Goal: Register for event/course

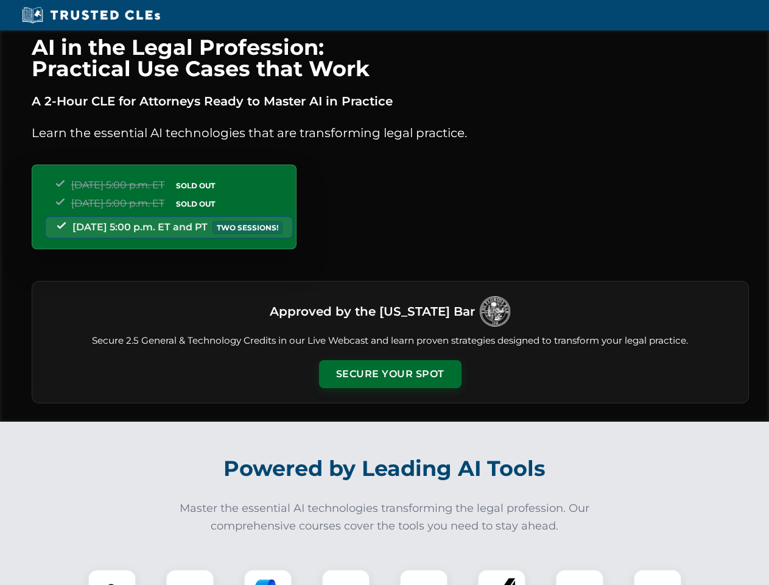
click at [390, 374] on button "Secure Your Spot" at bounding box center [390, 374] width 143 height 28
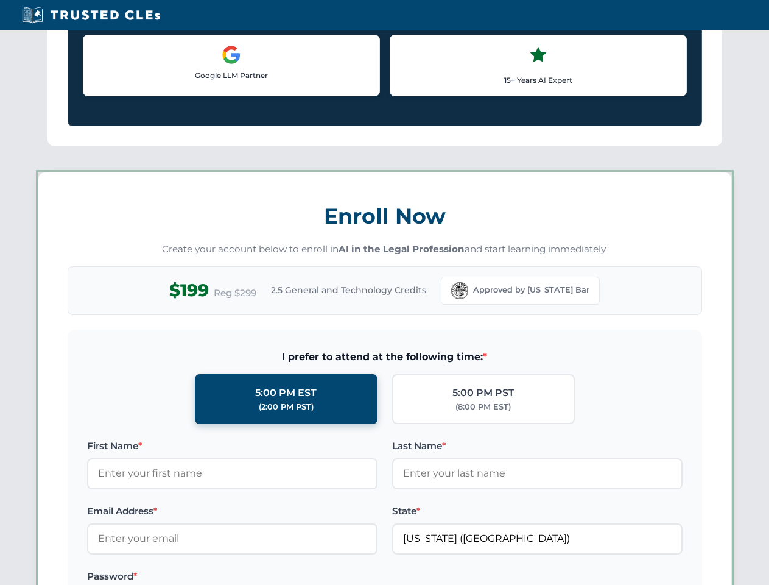
click at [268, 577] on label "Password *" at bounding box center [232, 576] width 291 height 15
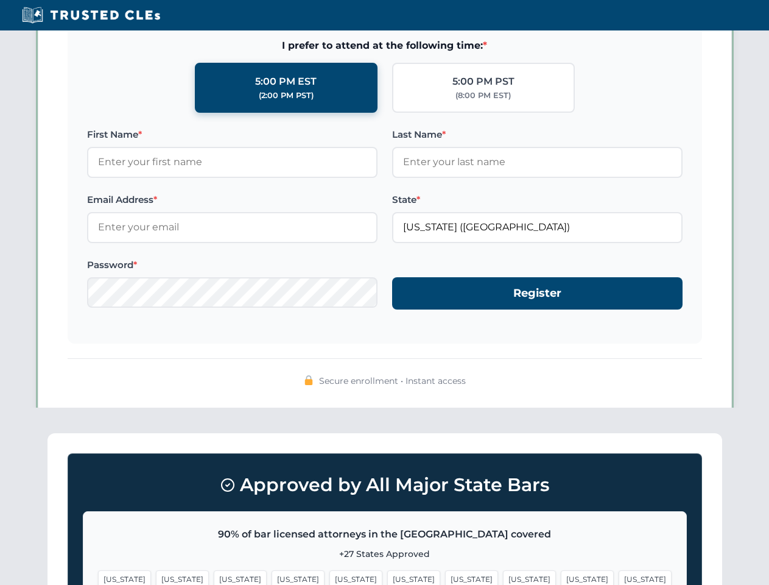
click at [561, 577] on span "[US_STATE]" at bounding box center [587, 579] width 53 height 18
